Goal: Feedback & Contribution: Submit feedback/report problem

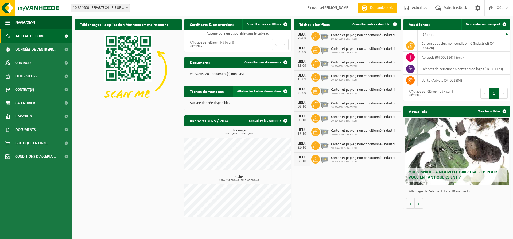
click at [262, 91] on span "Afficher les tâches demandées" at bounding box center [259, 91] width 44 height 3
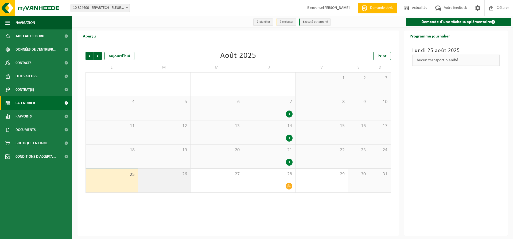
click at [172, 179] on div "26" at bounding box center [164, 180] width 52 height 24
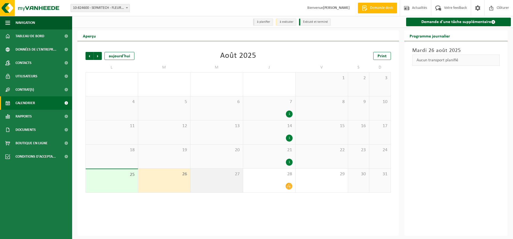
click at [200, 180] on div "27" at bounding box center [216, 180] width 52 height 24
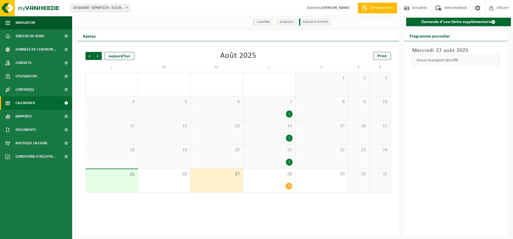
drag, startPoint x: 227, startPoint y: 181, endPoint x: 234, endPoint y: 183, distance: 7.5
click at [228, 181] on div "27" at bounding box center [216, 180] width 52 height 24
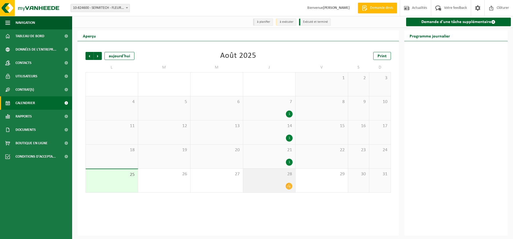
click at [267, 184] on div at bounding box center [269, 185] width 47 height 7
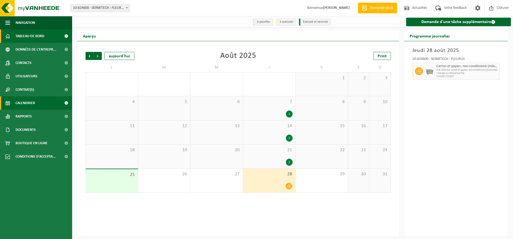
click at [37, 36] on span "Tableau de bord" at bounding box center [29, 35] width 29 height 13
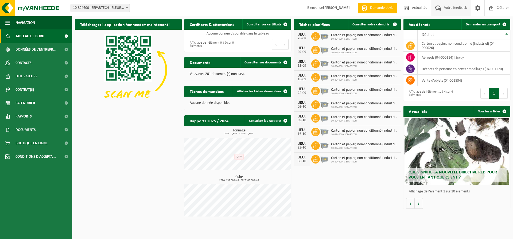
click at [452, 8] on span "Votre feedback" at bounding box center [455, 8] width 25 height 16
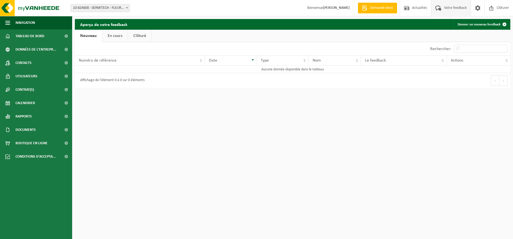
click at [113, 36] on link "En cours" at bounding box center [114, 36] width 25 height 12
click at [139, 36] on link "Clôturé" at bounding box center [139, 36] width 24 height 12
click at [88, 35] on link "Nouveau" at bounding box center [88, 36] width 26 height 12
click at [503, 24] on span at bounding box center [504, 24] width 11 height 11
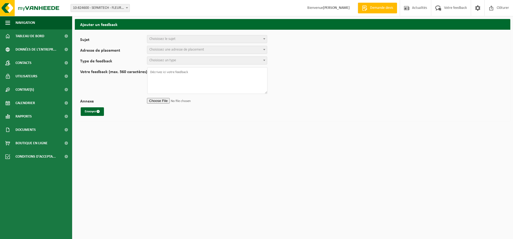
select select
click at [188, 39] on span "Choisissez le sujet" at bounding box center [207, 38] width 120 height 7
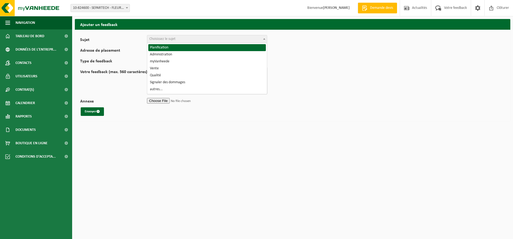
select select "1"
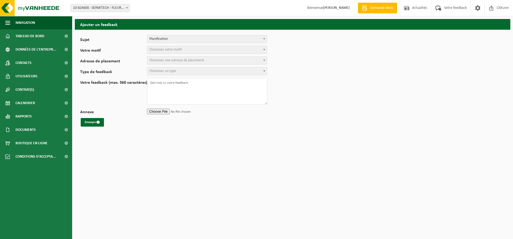
click at [177, 52] on span "Choisissez votre motif" at bounding box center [207, 49] width 120 height 7
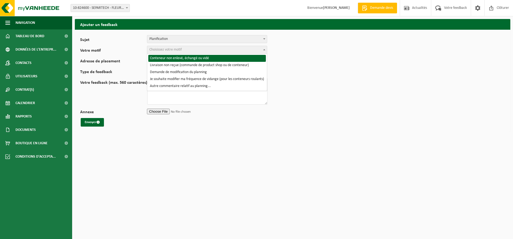
select select "2"
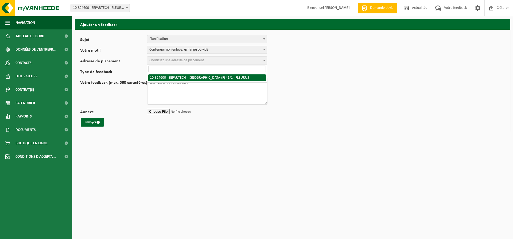
click at [174, 61] on span "Choisissez une adresse de placement" at bounding box center [176, 60] width 55 height 4
select select "92527"
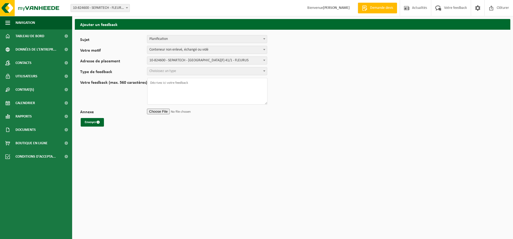
click at [180, 72] on span "Choisissez un type" at bounding box center [207, 70] width 120 height 7
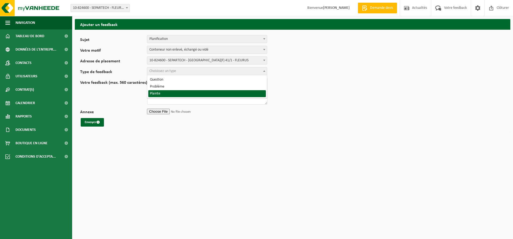
select select "COM"
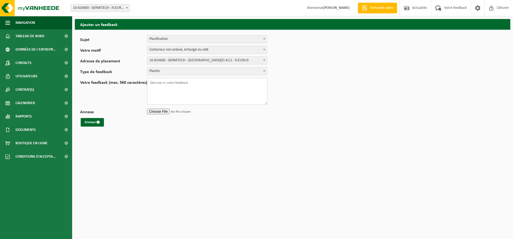
drag, startPoint x: 166, startPoint y: 86, endPoint x: 182, endPoint y: 88, distance: 15.9
click at [167, 86] on textarea "Votre feedback (max. 560 caractères)" at bounding box center [207, 91] width 120 height 27
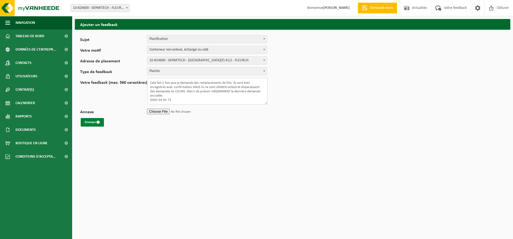
type textarea "Cela fait 2 fois que je demande des remplacements de fûts. Ils sont bien enregi…"
click at [94, 122] on button "Envoyer" at bounding box center [92, 122] width 23 height 9
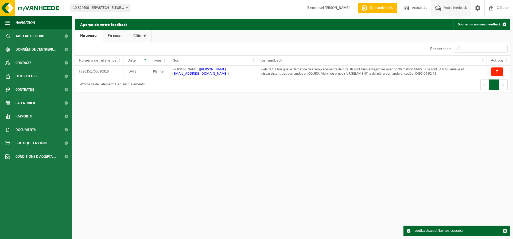
click at [138, 38] on link "Clôturé" at bounding box center [140, 36] width 24 height 12
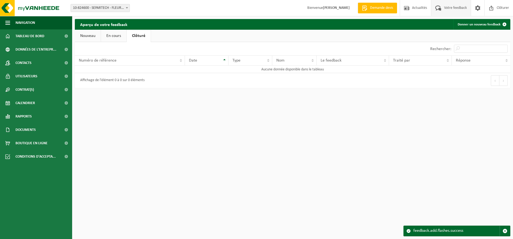
click at [112, 37] on link "En cours" at bounding box center [113, 36] width 25 height 12
click at [91, 38] on link "Nouveau" at bounding box center [88, 36] width 26 height 12
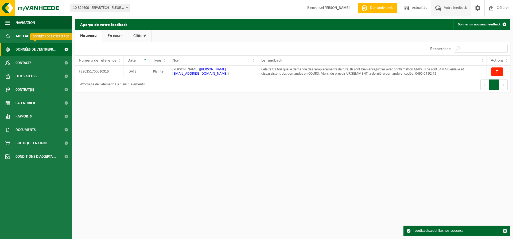
click at [39, 51] on span "Données de l'entrepr..." at bounding box center [35, 49] width 41 height 13
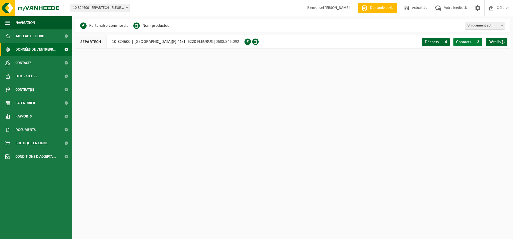
click at [462, 43] on span "Contacts" at bounding box center [463, 42] width 15 height 4
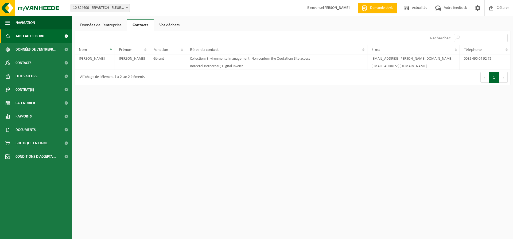
click at [24, 37] on span "Tableau de bord" at bounding box center [29, 35] width 29 height 13
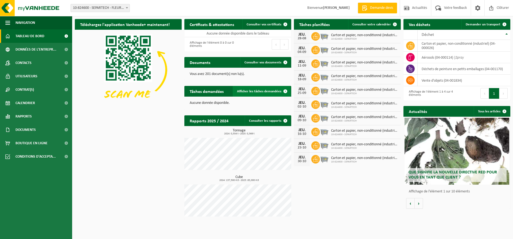
click at [260, 92] on span "Afficher les tâches demandées" at bounding box center [259, 91] width 44 height 3
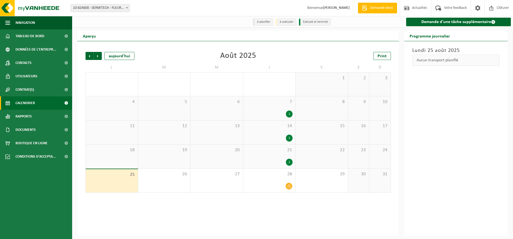
click at [223, 131] on div "13" at bounding box center [216, 132] width 52 height 24
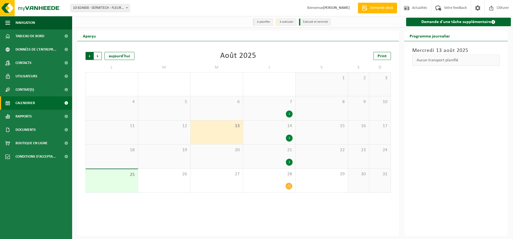
click at [99, 57] on span "Suivant" at bounding box center [98, 56] width 8 height 8
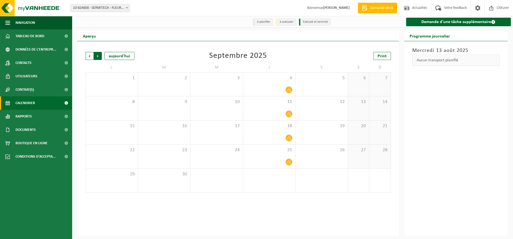
click at [90, 58] on span "Précédent" at bounding box center [89, 56] width 8 height 8
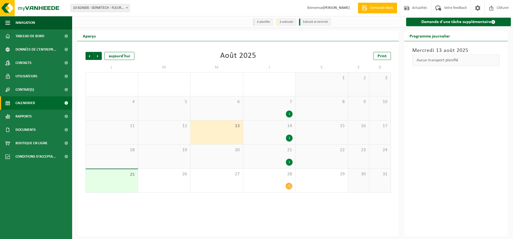
click at [314, 24] on li "Exécuté et terminé" at bounding box center [315, 21] width 32 height 7
click at [285, 23] on li "à exécuter" at bounding box center [286, 21] width 21 height 7
click at [254, 23] on li "à planifier" at bounding box center [263, 21] width 20 height 7
click at [127, 8] on b at bounding box center [127, 7] width 2 height 1
